Goal: Navigation & Orientation: Find specific page/section

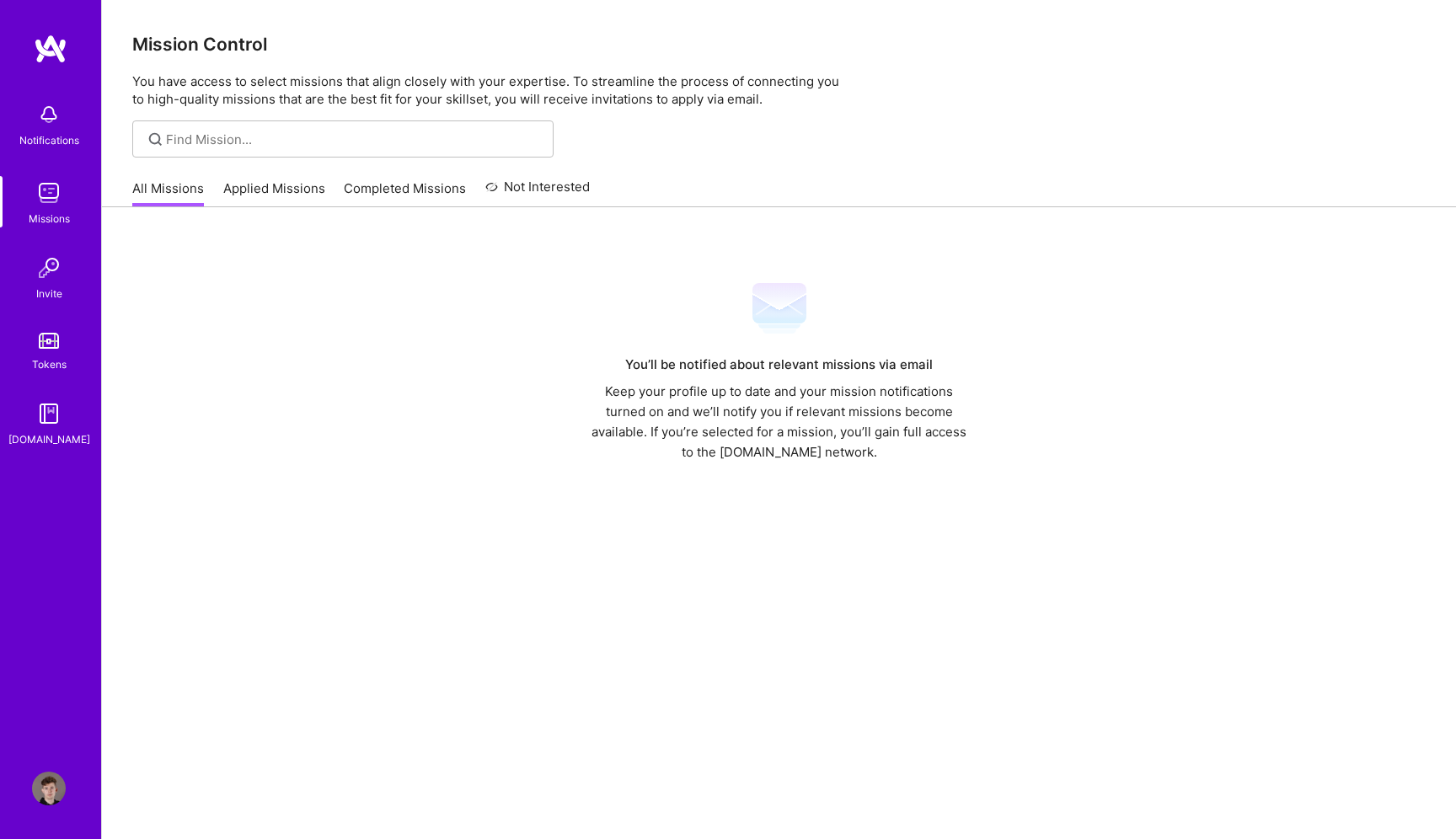
drag, startPoint x: 271, startPoint y: 187, endPoint x: 239, endPoint y: 190, distance: 32.1
click at [270, 187] on link "Applied Missions" at bounding box center [274, 193] width 102 height 28
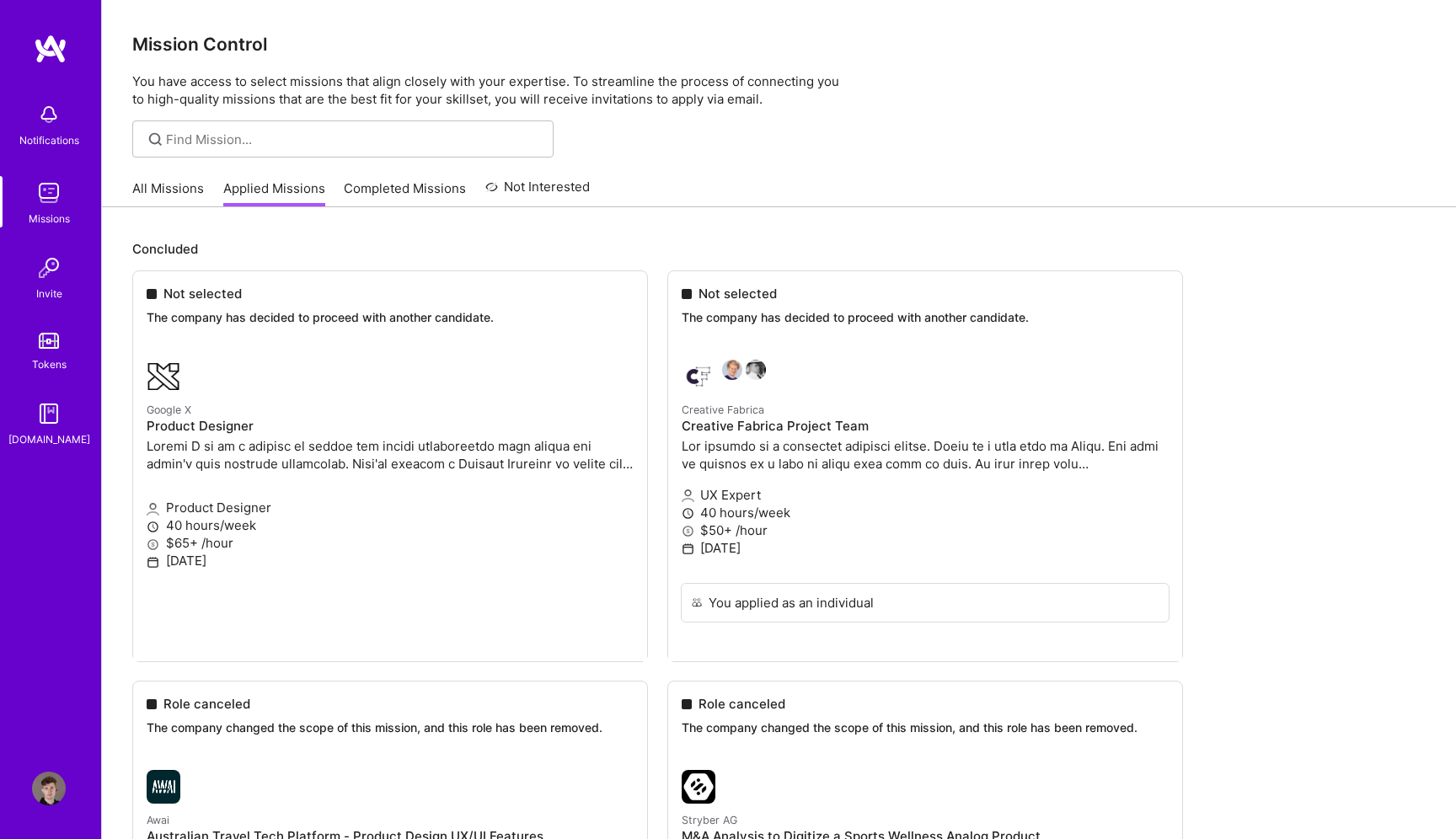
click at [164, 189] on link "All Missions" at bounding box center [168, 193] width 71 height 28
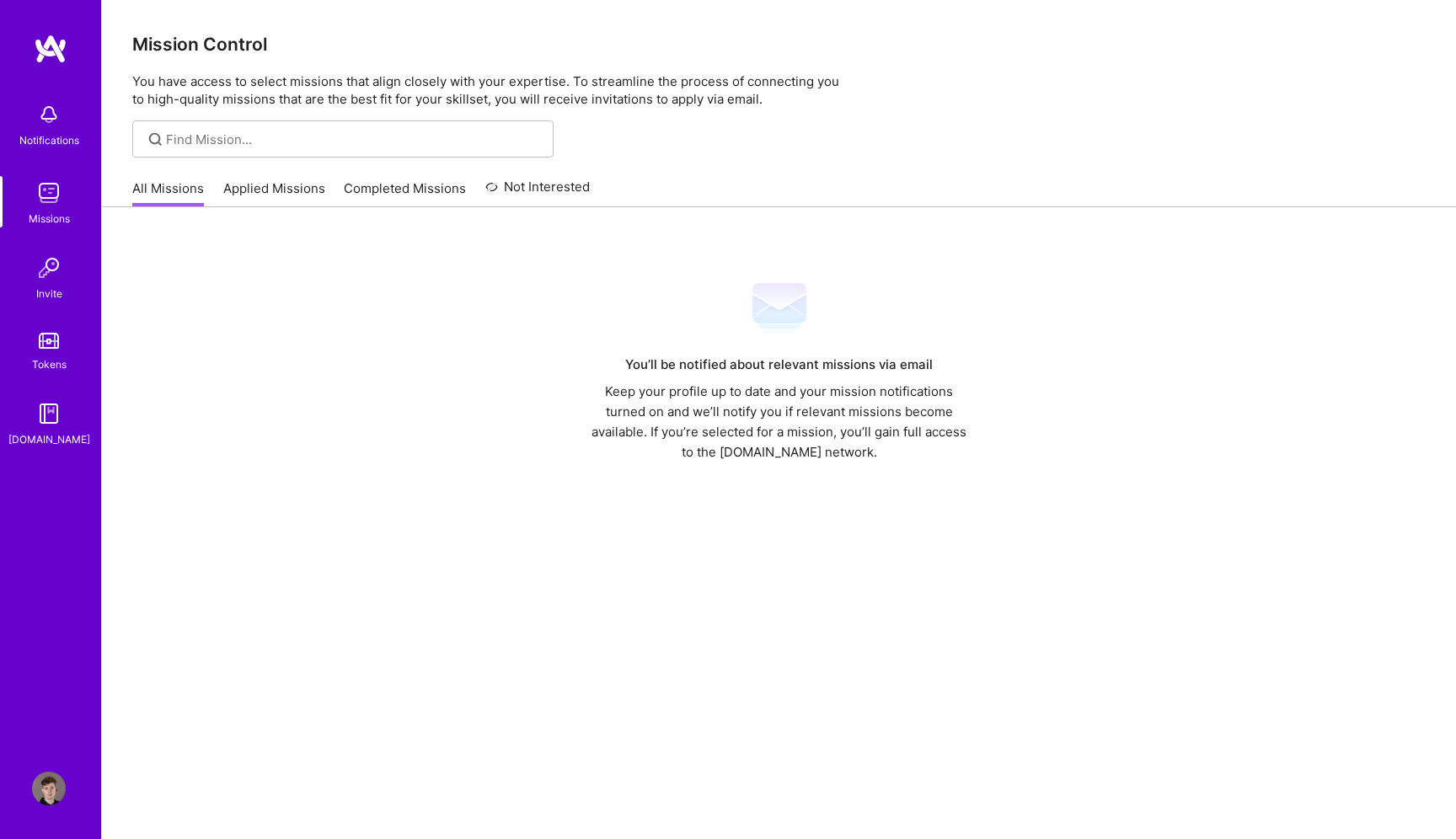
click at [53, 285] on div "Invite" at bounding box center [49, 294] width 26 height 18
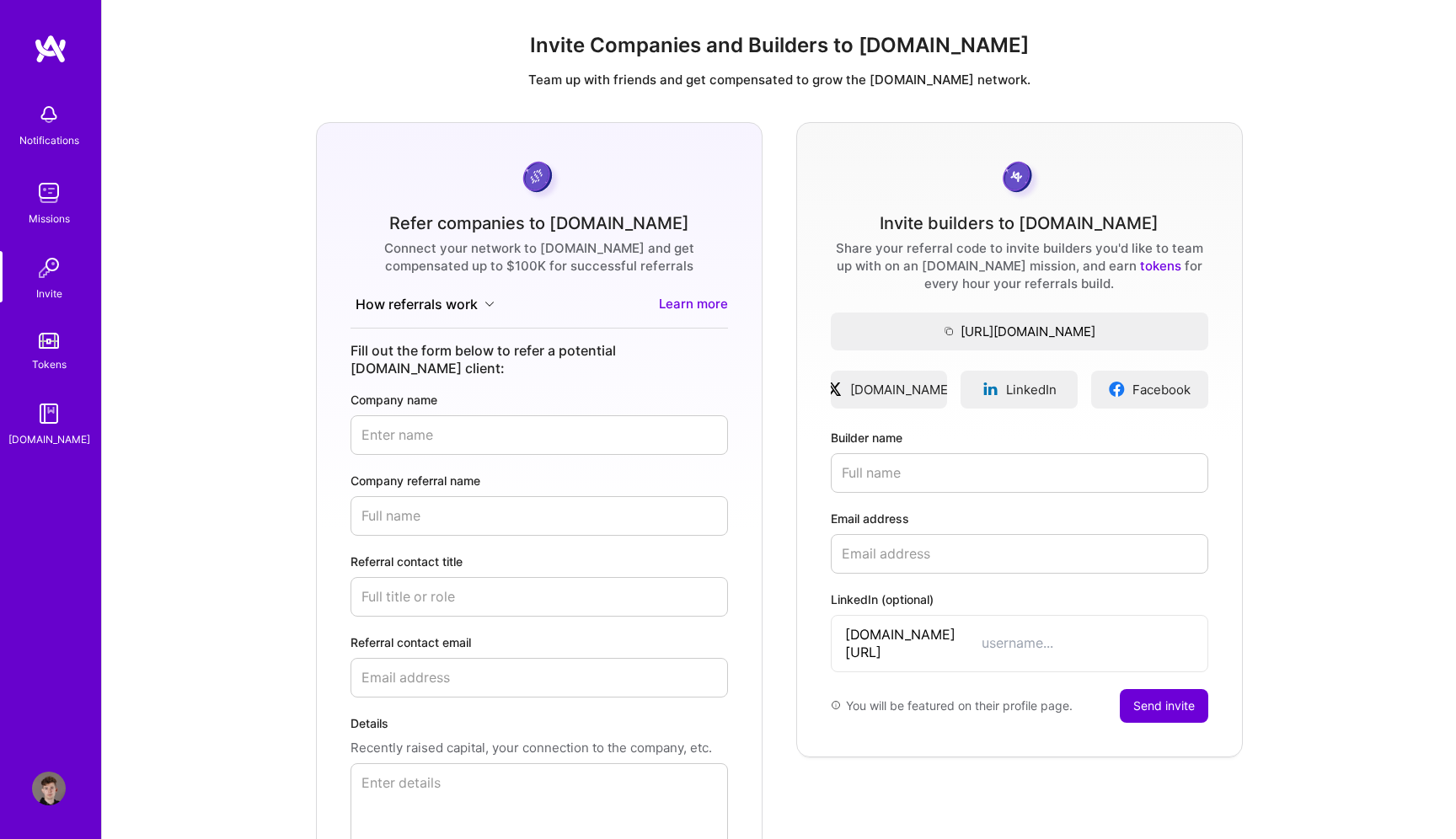
click at [49, 777] on img at bounding box center [49, 788] width 34 height 34
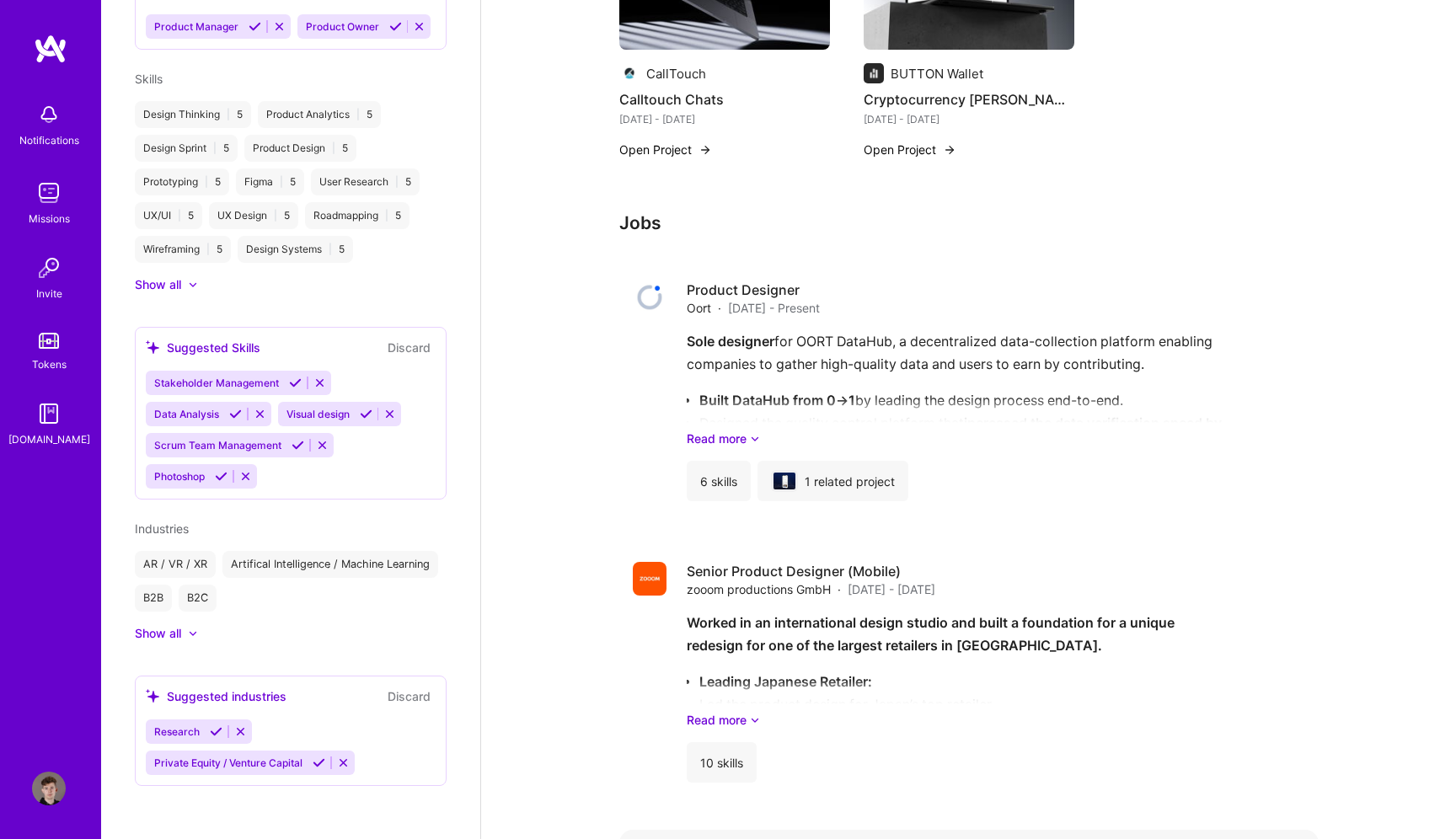
scroll to position [741, 0]
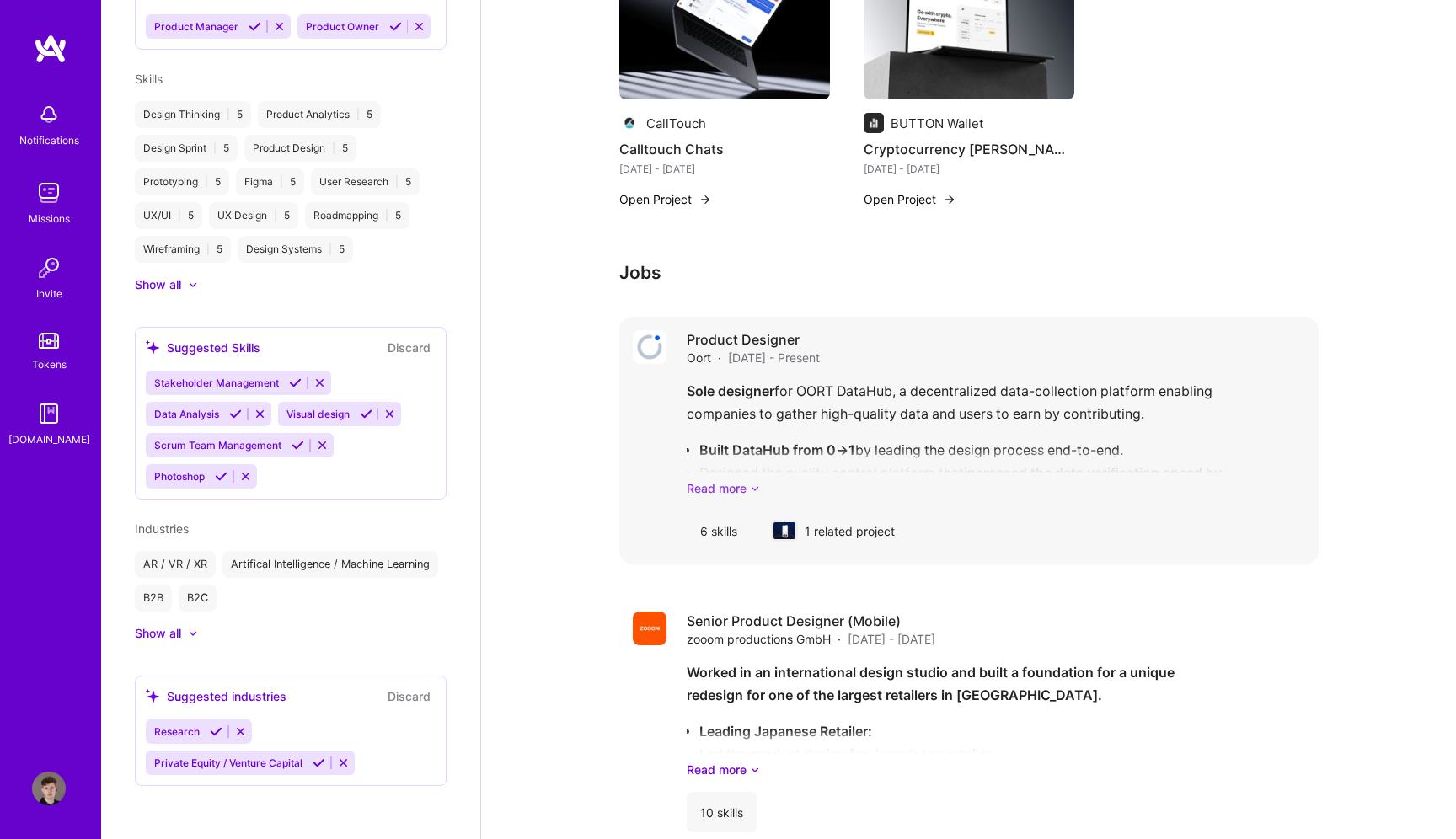
click at [721, 489] on link "Read more" at bounding box center [996, 488] width 619 height 18
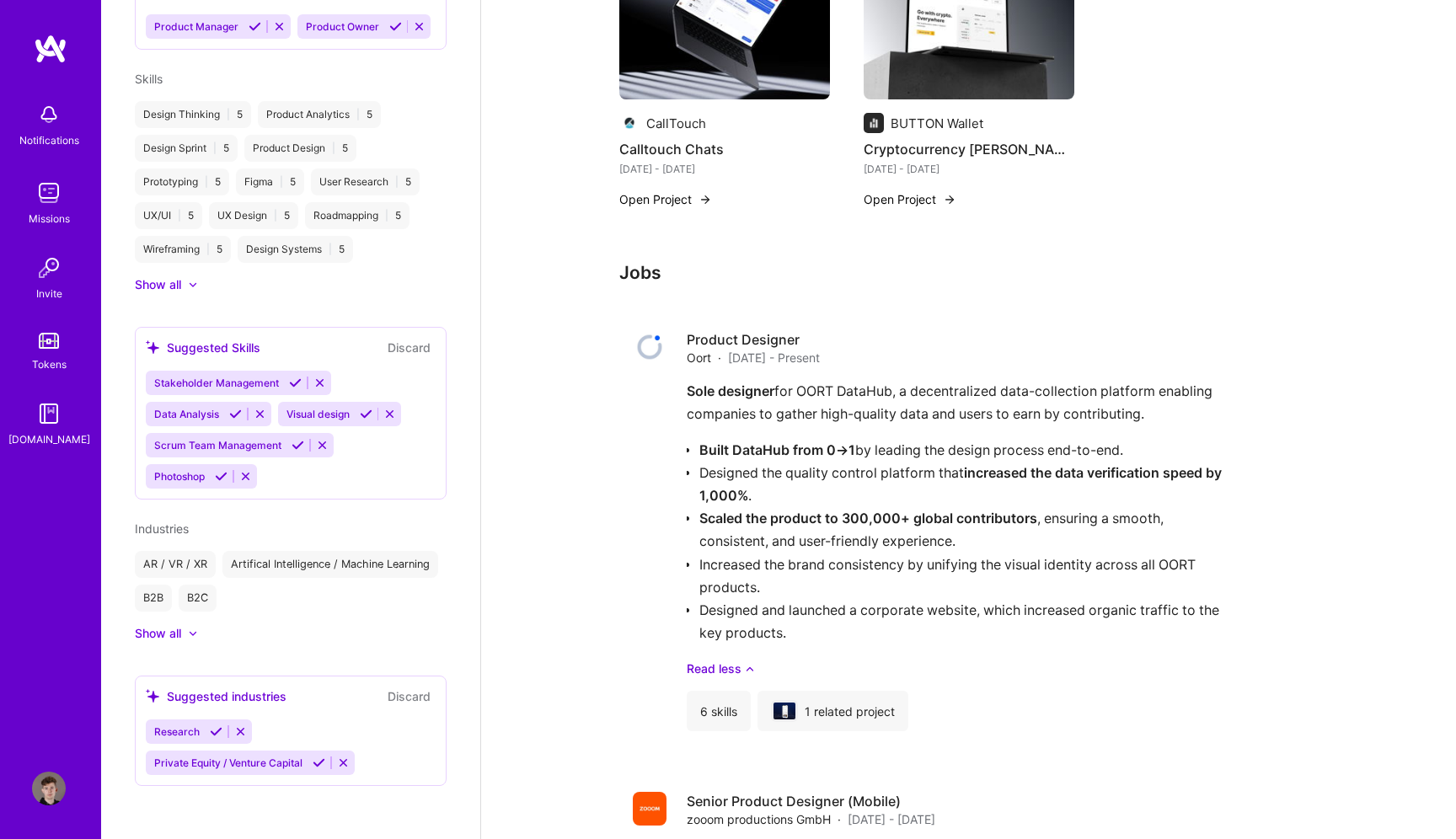
click at [1367, 567] on div "Available now to work on missions for 40 h per week . Updated about [DATE] Abou…" at bounding box center [968, 759] width 975 height 2866
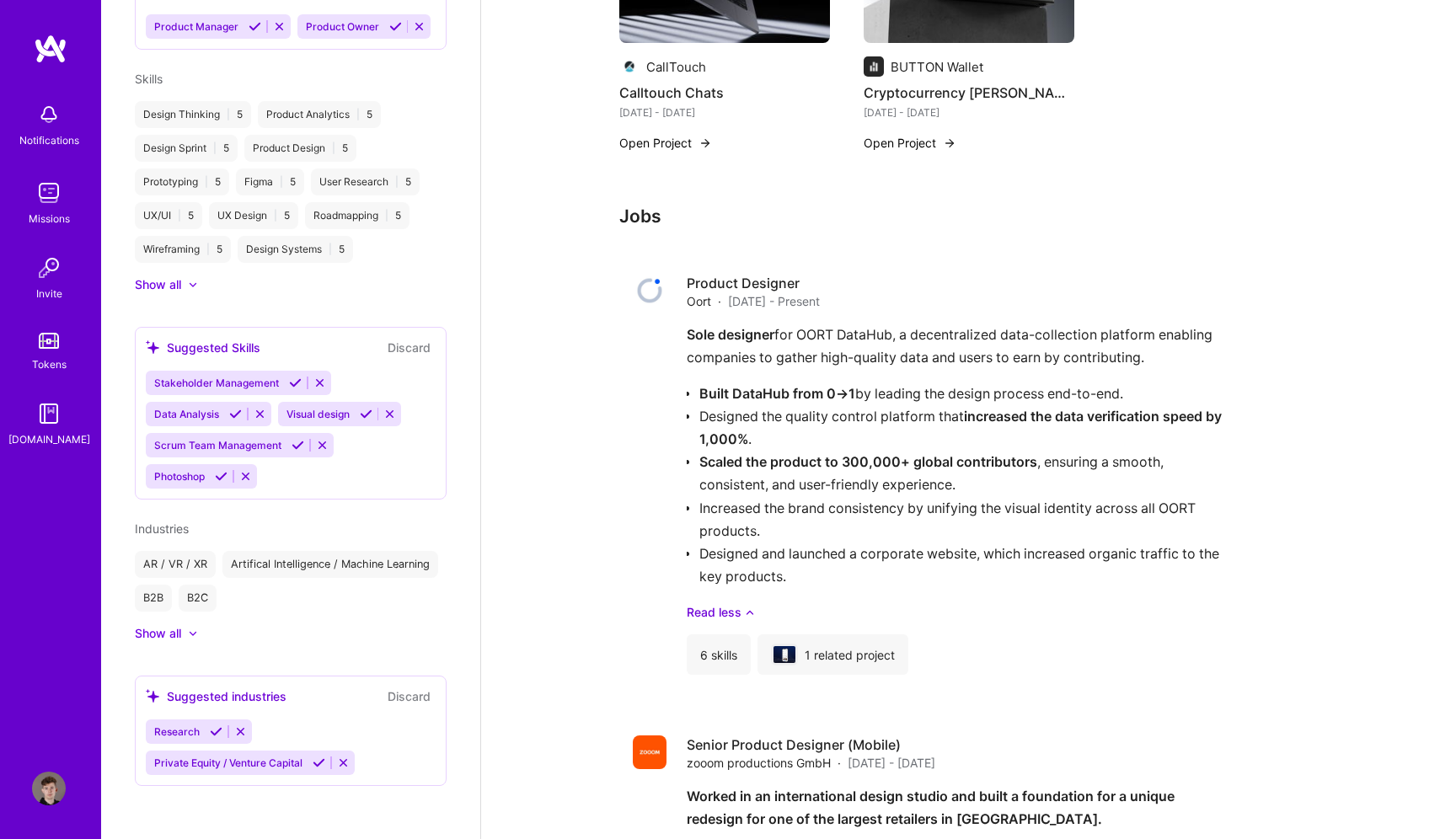
scroll to position [131, 0]
